Goal: Transaction & Acquisition: Purchase product/service

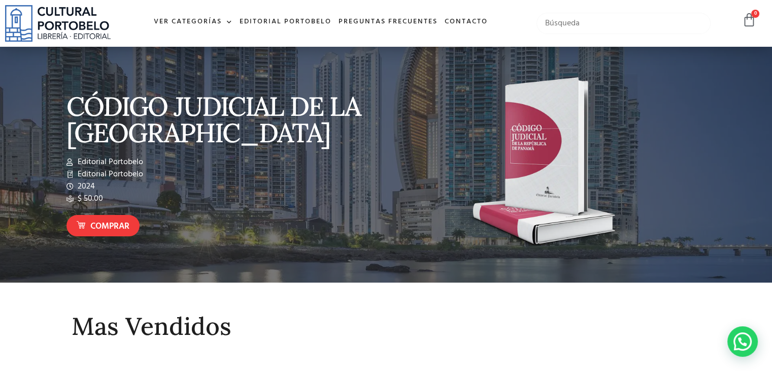
click at [581, 33] on input "text" at bounding box center [624, 23] width 174 height 21
type input "el principe"
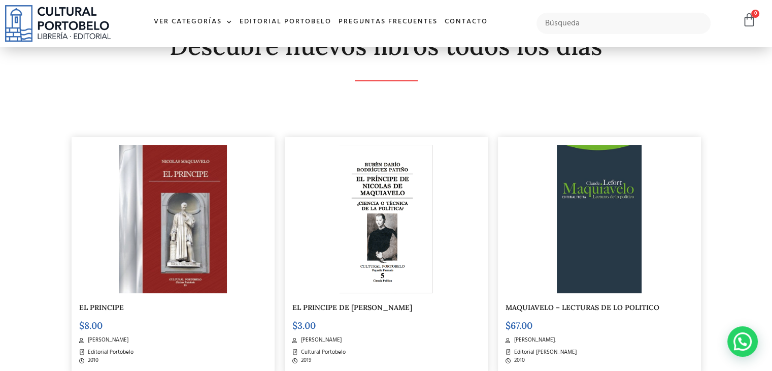
scroll to position [161, 0]
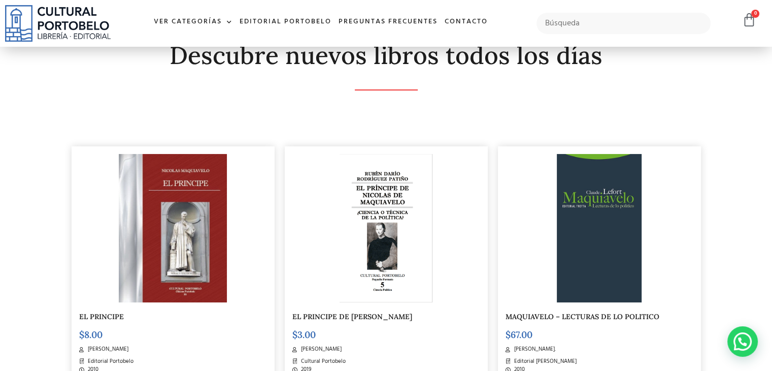
click at [154, 246] on img at bounding box center [173, 228] width 108 height 148
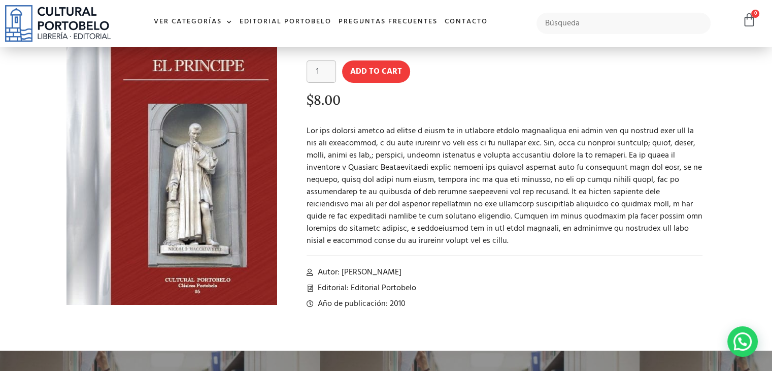
scroll to position [77, 0]
